Goal: Navigation & Orientation: Find specific page/section

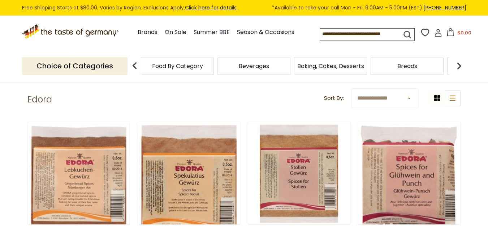
scroll to position [36, 0]
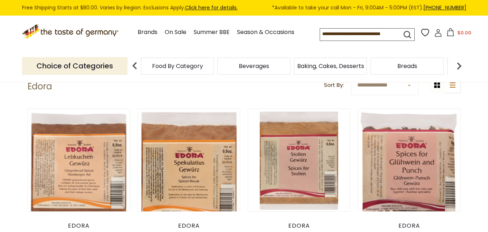
click at [191, 63] on span "Food By Category" at bounding box center [177, 65] width 51 height 5
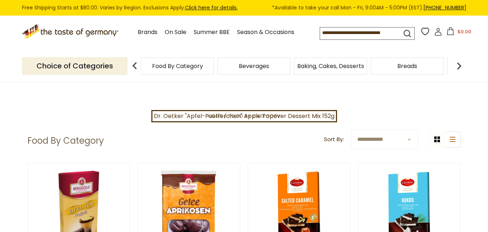
click at [342, 69] on span "Baking, Cakes, Desserts" at bounding box center [331, 65] width 67 height 5
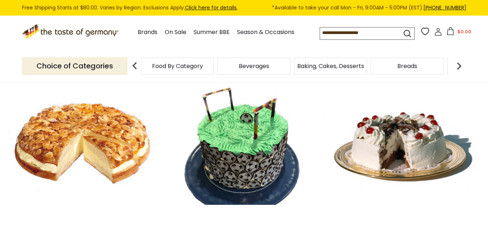
click at [461, 61] on img at bounding box center [459, 66] width 14 height 14
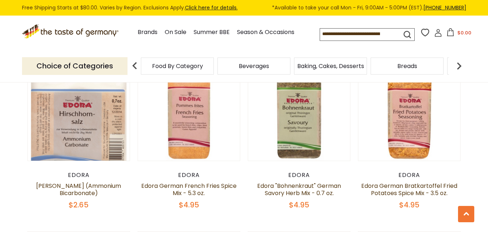
scroll to position [253, 0]
